Goal: Task Accomplishment & Management: Manage account settings

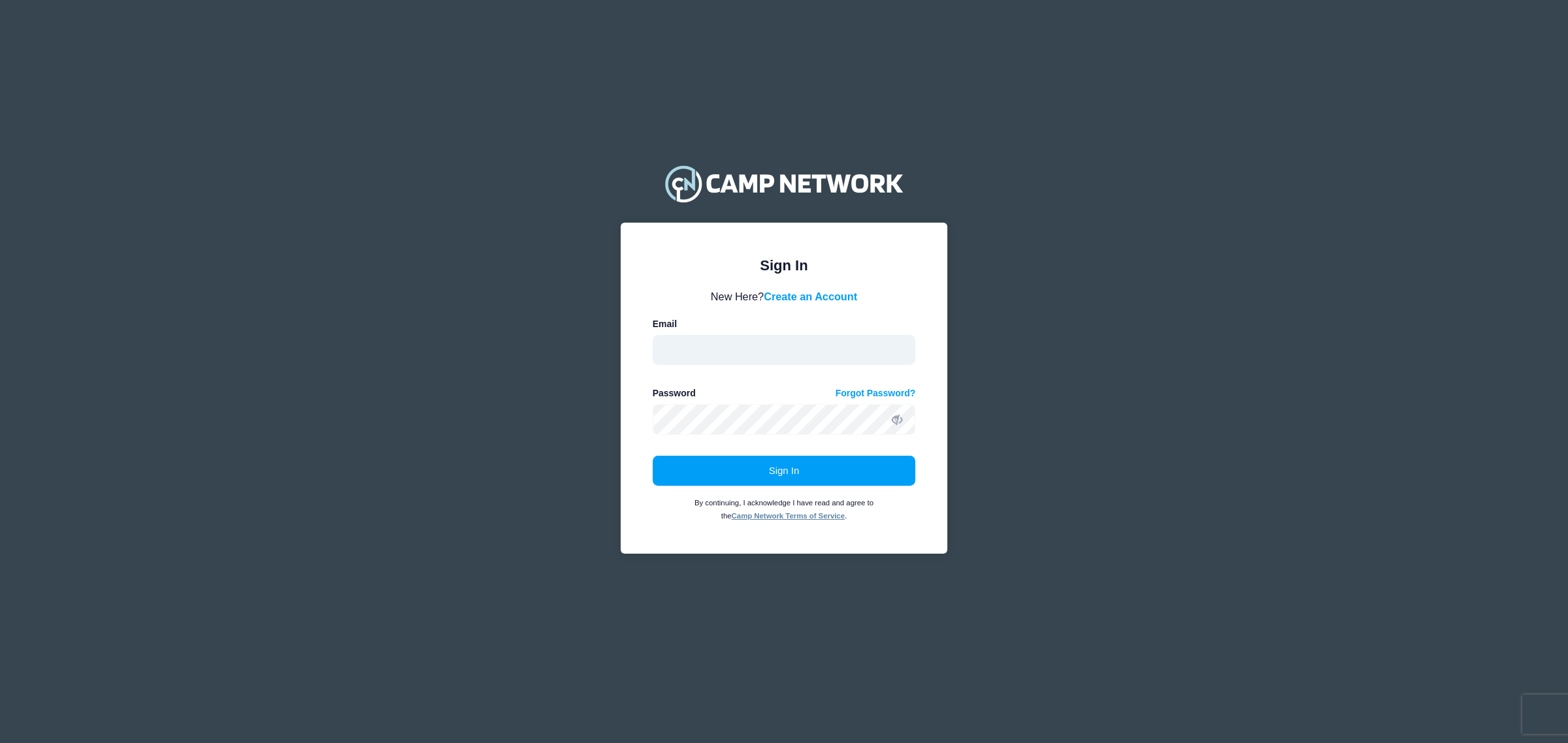
click at [791, 343] on input "email" at bounding box center [784, 350] width 263 height 30
type input "mstawski@umhb.edu"
click at [653, 456] on button "Sign In" at bounding box center [784, 471] width 263 height 30
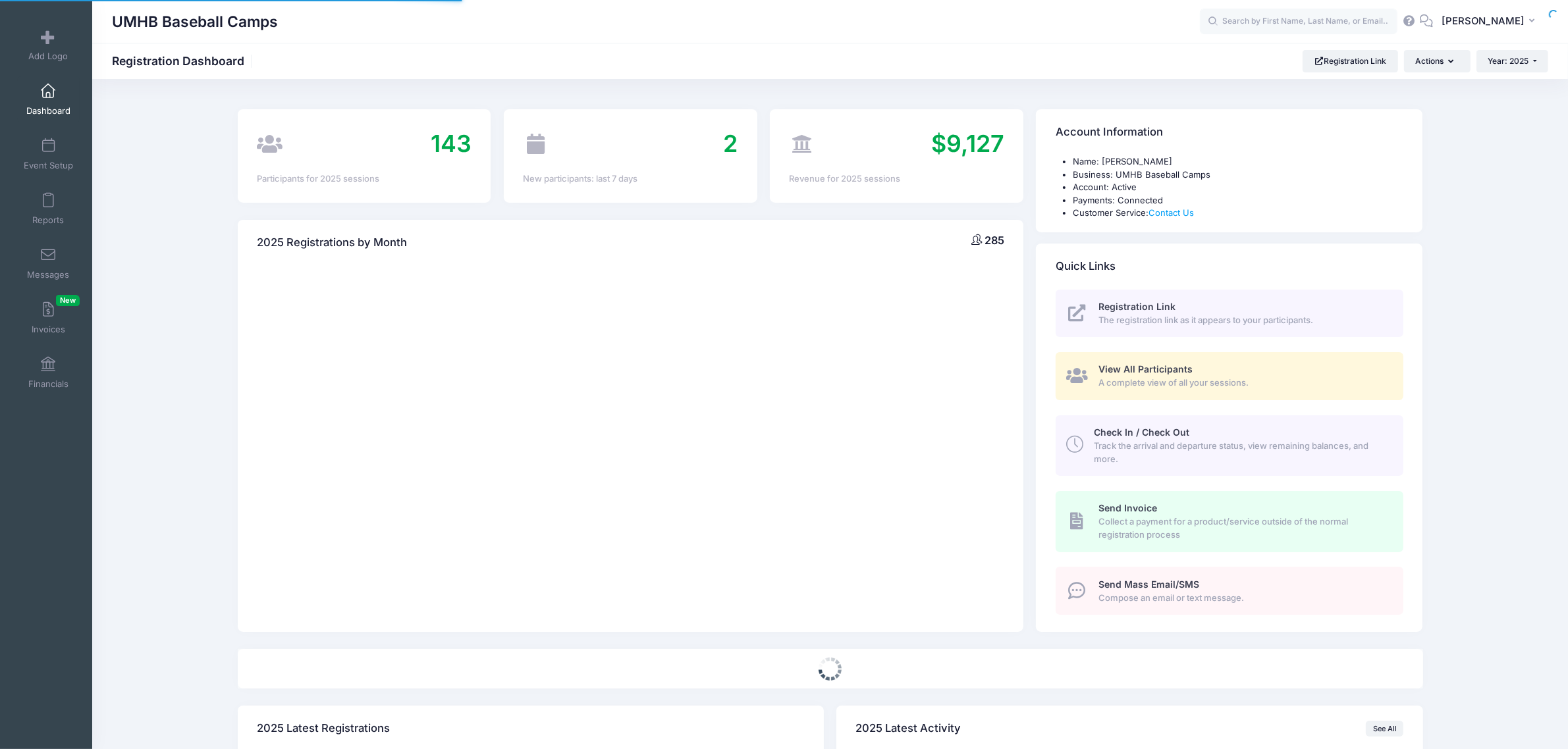
select select
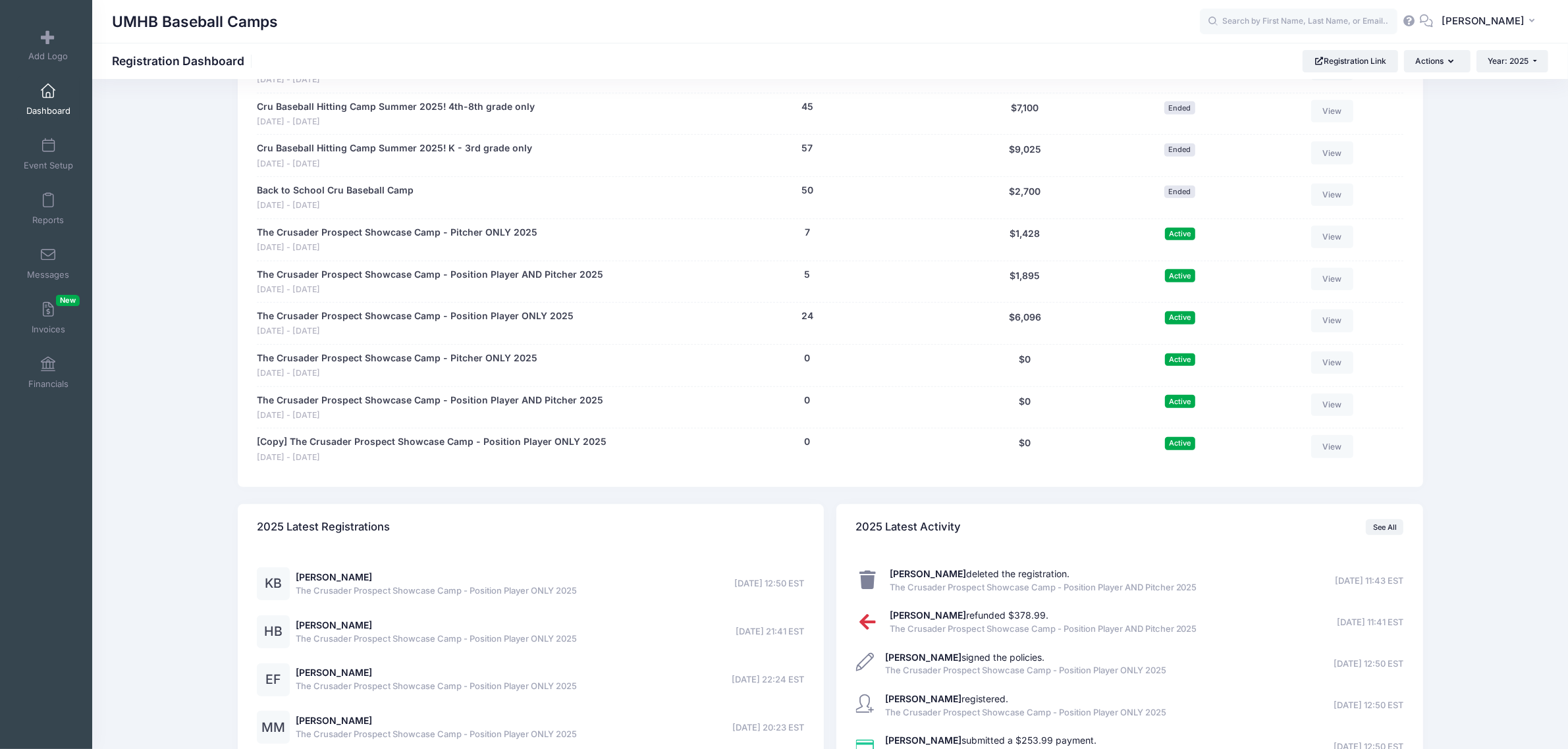
scroll to position [906, 0]
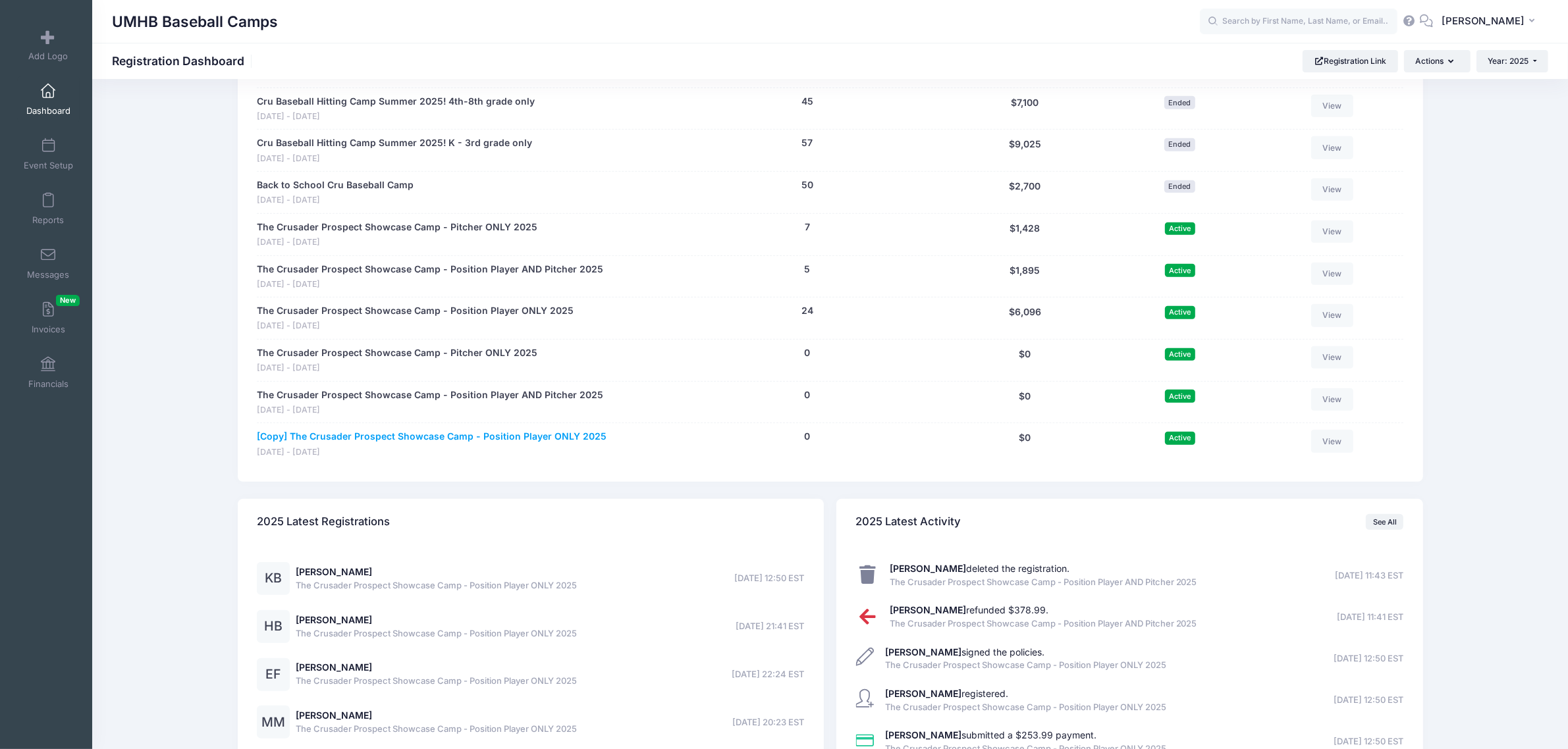
click at [383, 436] on link "[Copy] The Crusader Prospect Showcase Camp - Position Player ONLY 2025" at bounding box center [431, 437] width 350 height 14
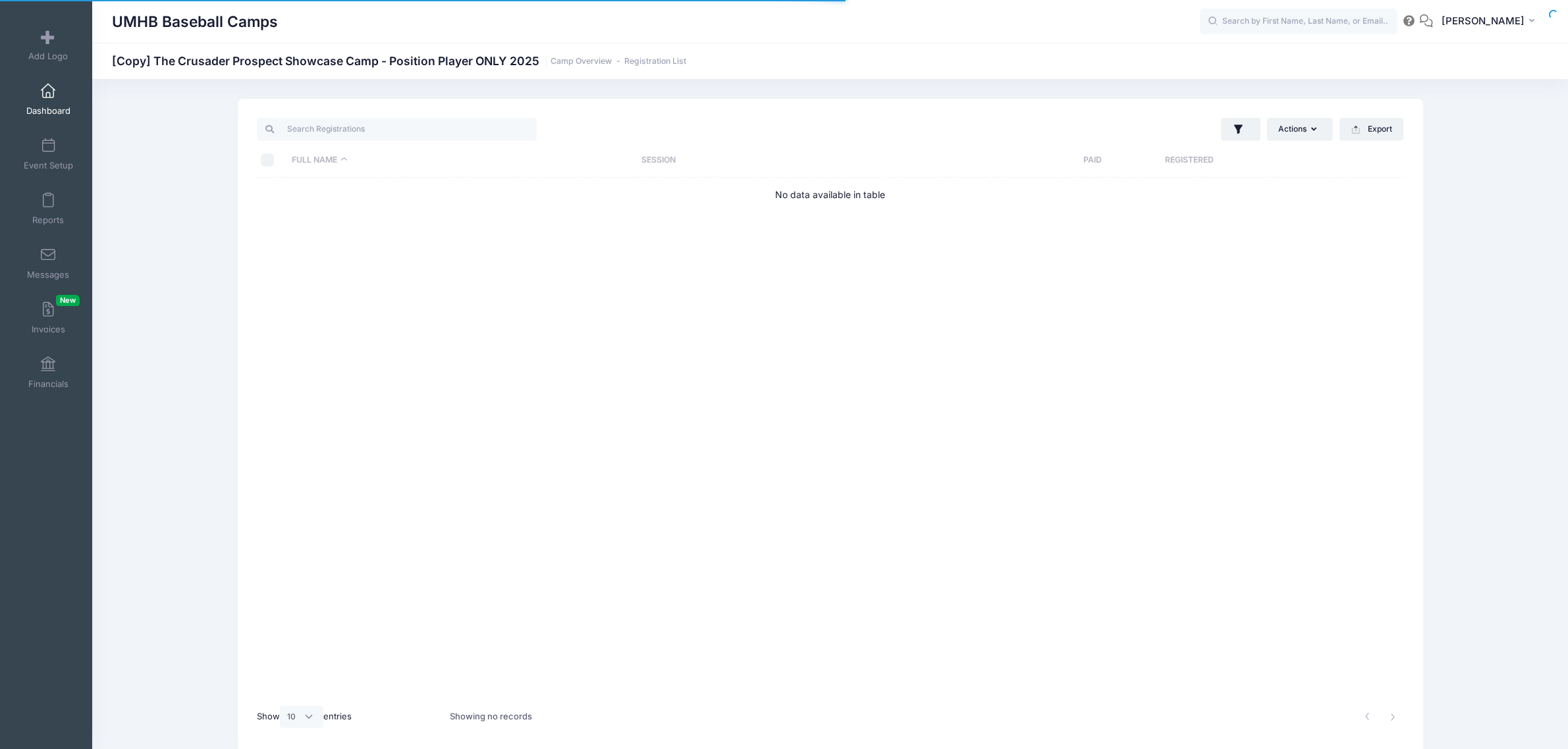
select select "10"
click at [49, 142] on span at bounding box center [49, 146] width 0 height 15
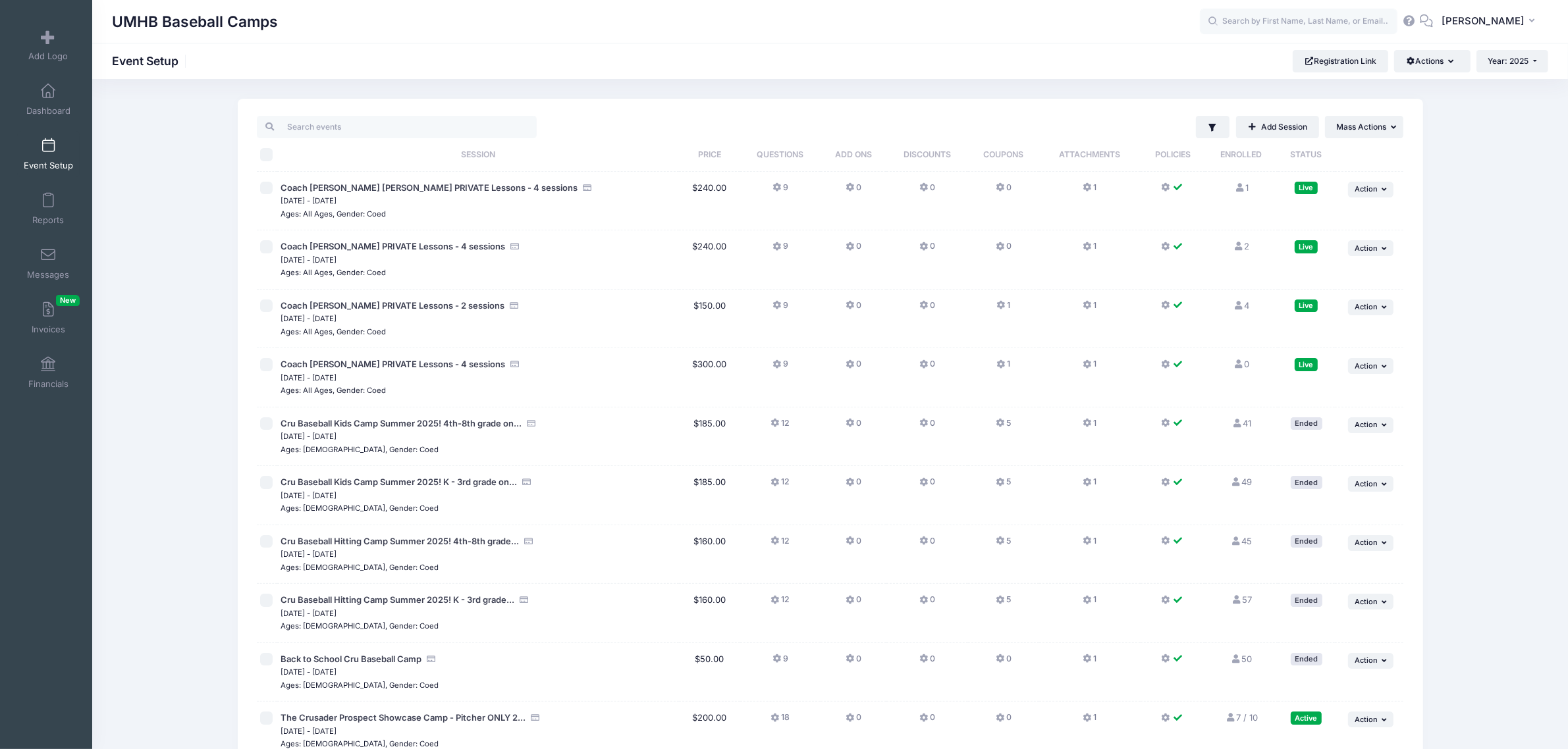
click at [776, 666] on button "9" at bounding box center [780, 662] width 16 height 19
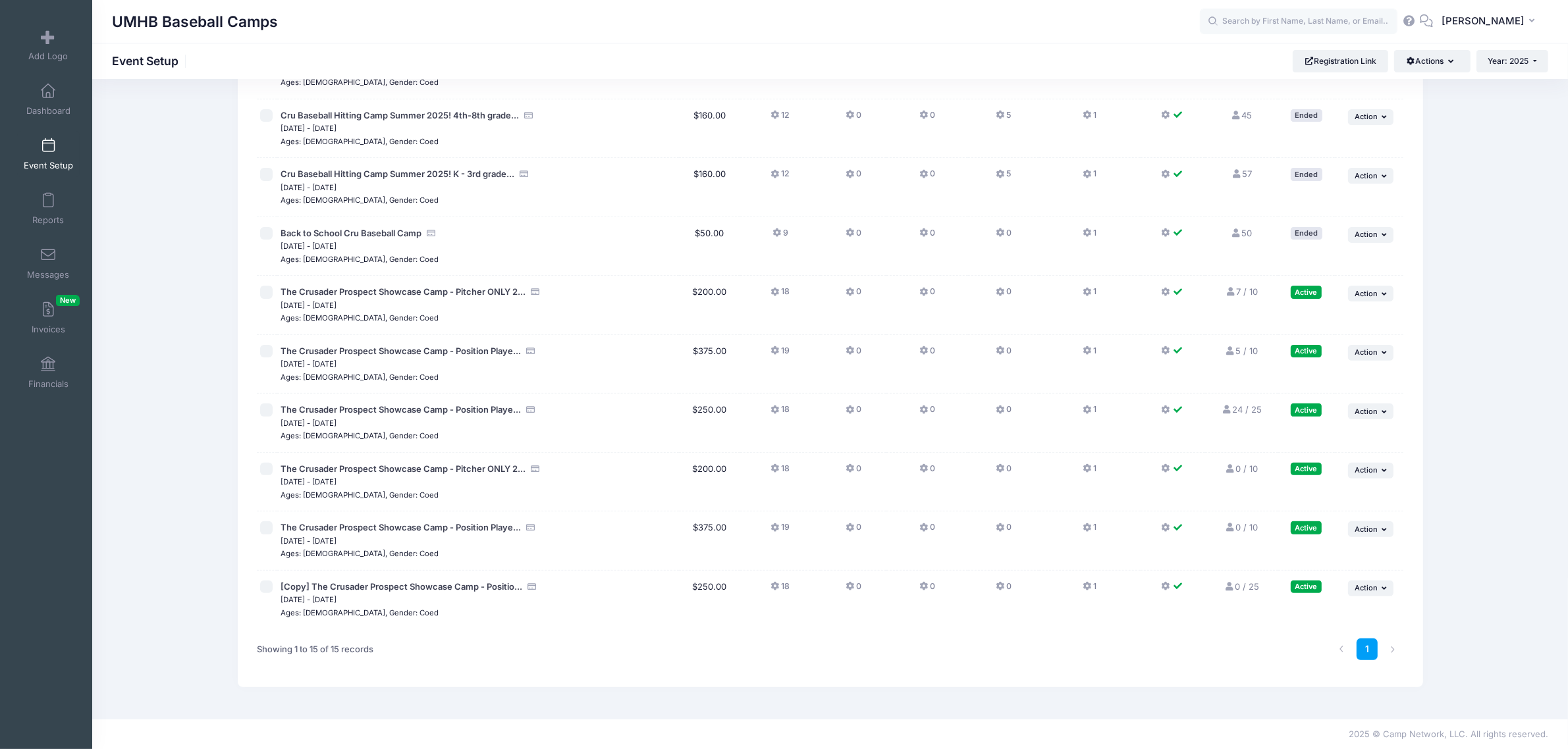
scroll to position [429, 0]
click at [1170, 586] on button at bounding box center [1173, 588] width 24 height 19
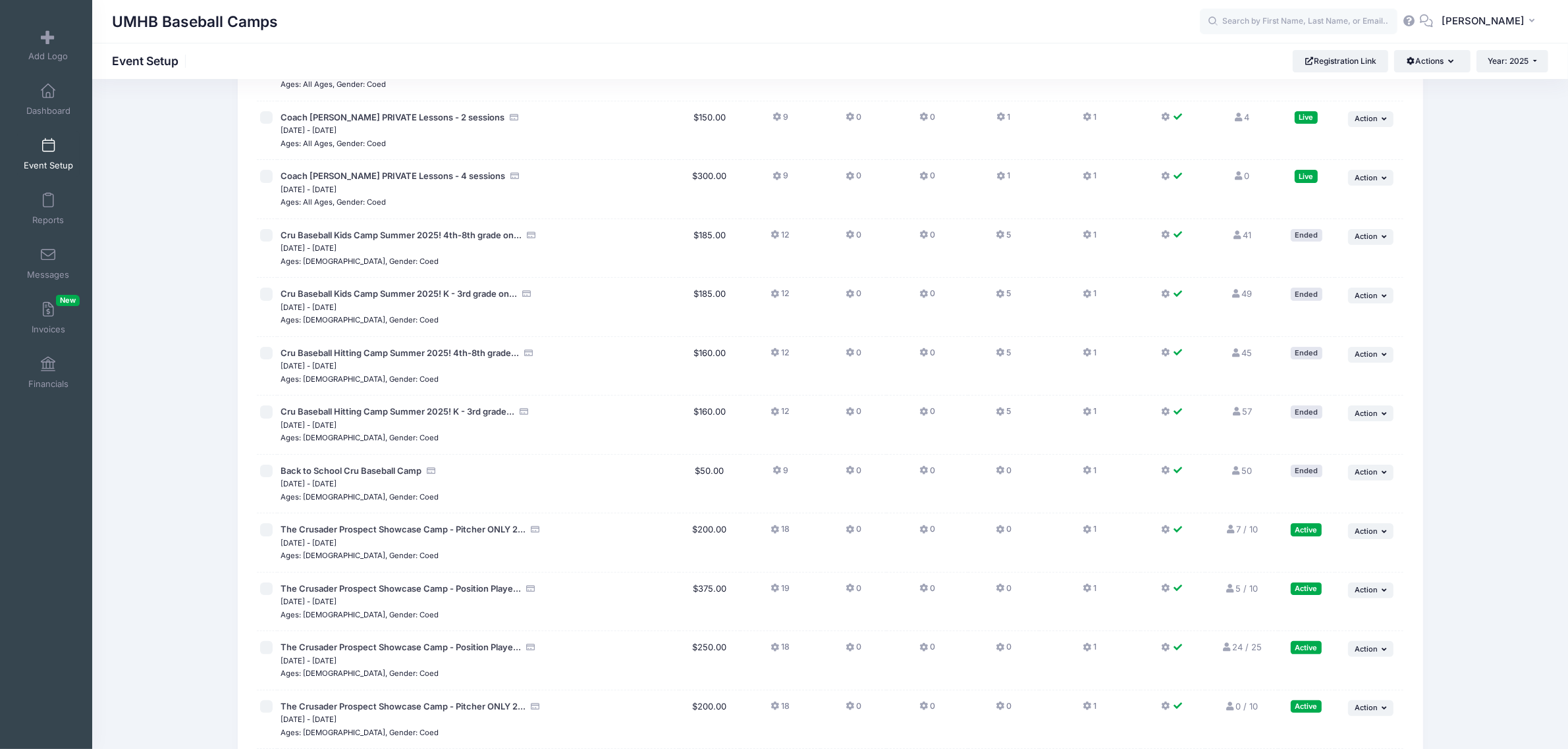
scroll to position [164, 0]
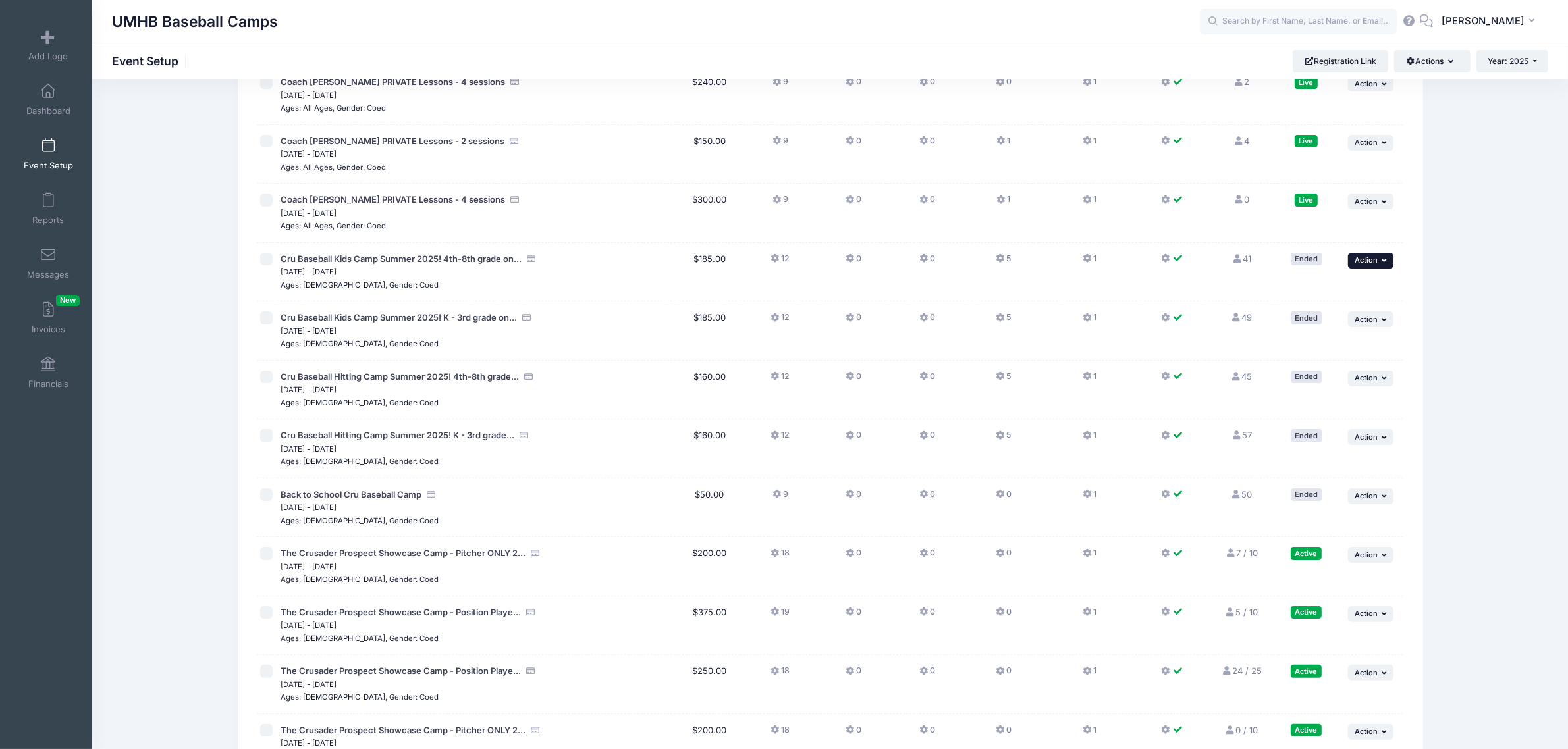
click at [1353, 262] on button "... Action" at bounding box center [1371, 261] width 47 height 16
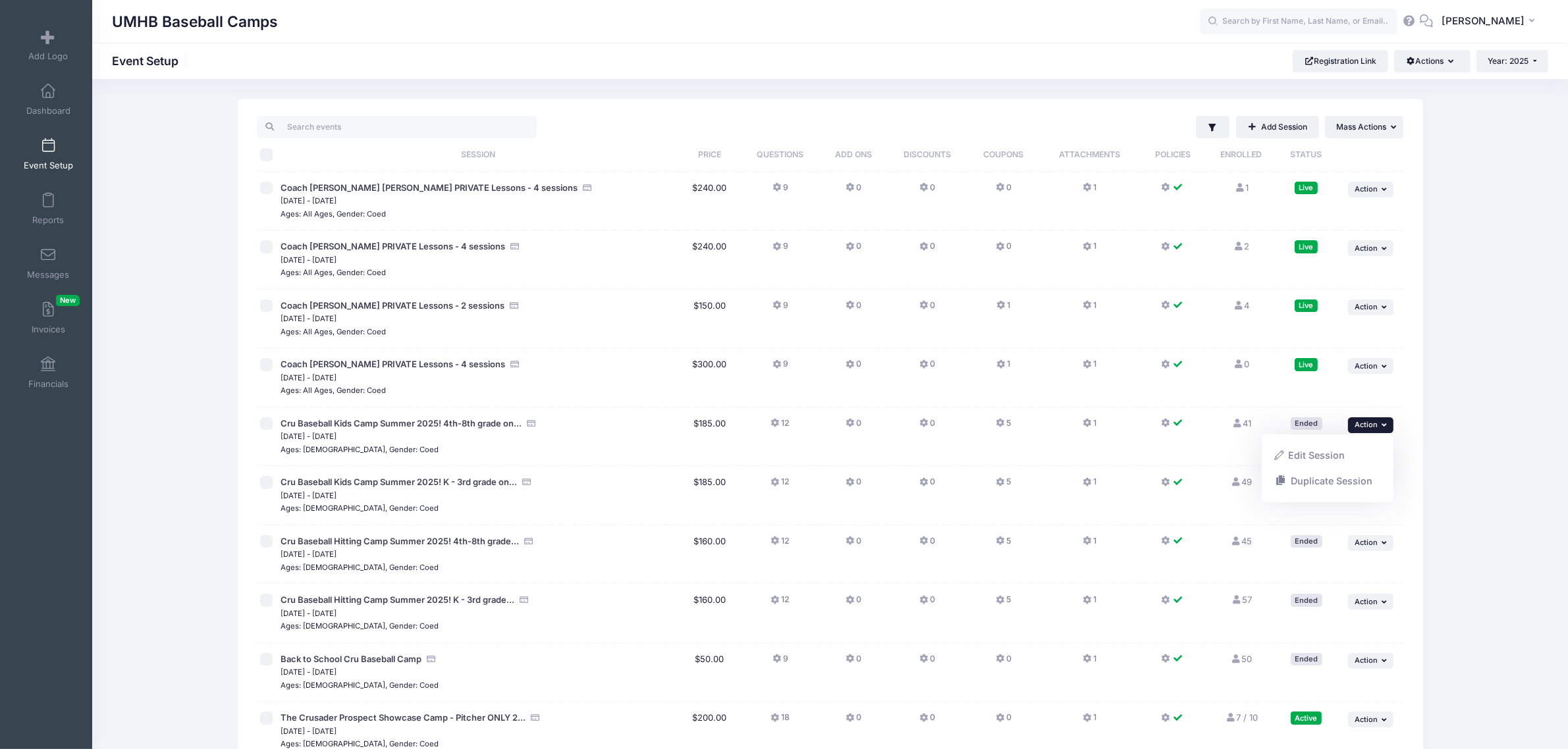
click at [167, 324] on div "Filter Filter Options Show: Active Live Completed" at bounding box center [830, 612] width 1476 height 1026
